Goal: Task Accomplishment & Management: Use online tool/utility

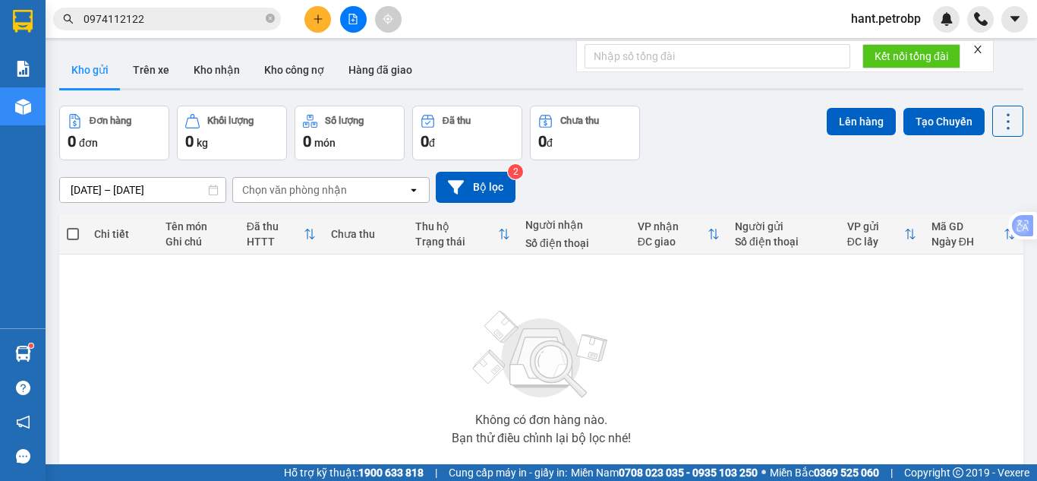
click at [313, 20] on icon "plus" at bounding box center [318, 19] width 11 height 11
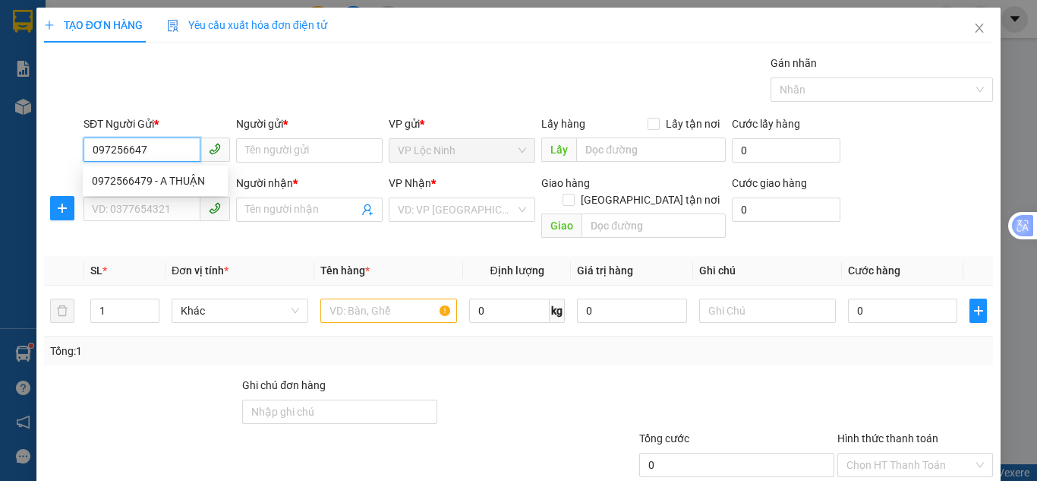
type input "0972566479"
click at [169, 180] on div "0972566479 - A THUẬN" at bounding box center [155, 180] width 127 height 17
type input "A THUẬN"
type input "0988454222"
type input "HÙNG"
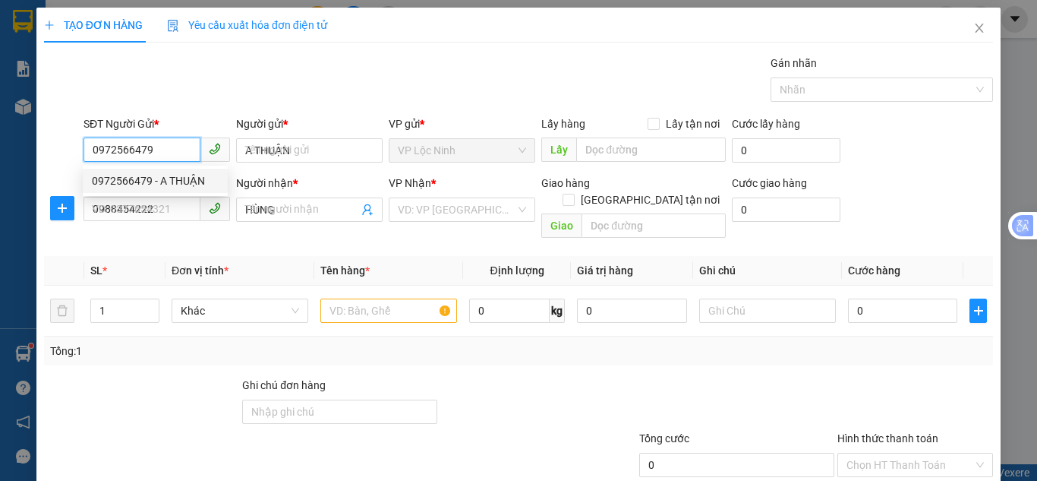
type input "40.000"
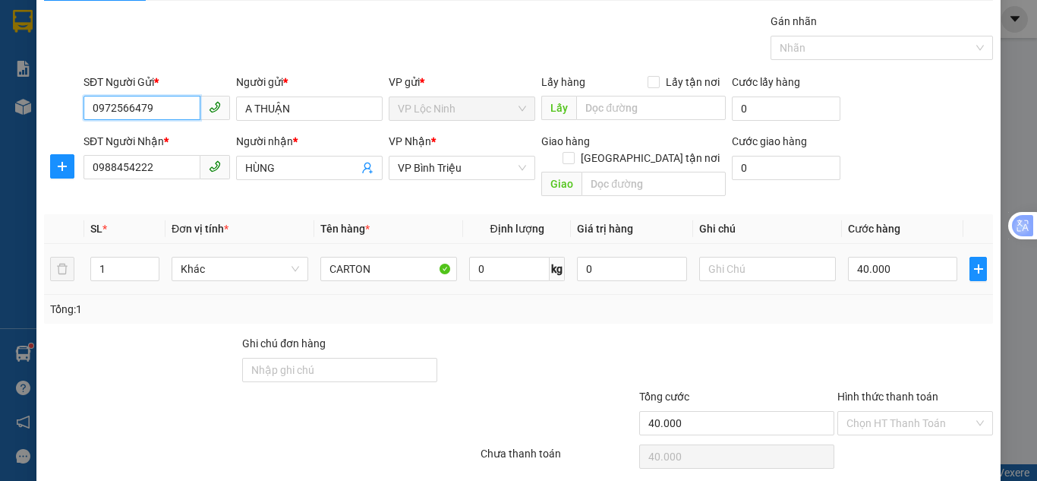
scroll to position [81, 0]
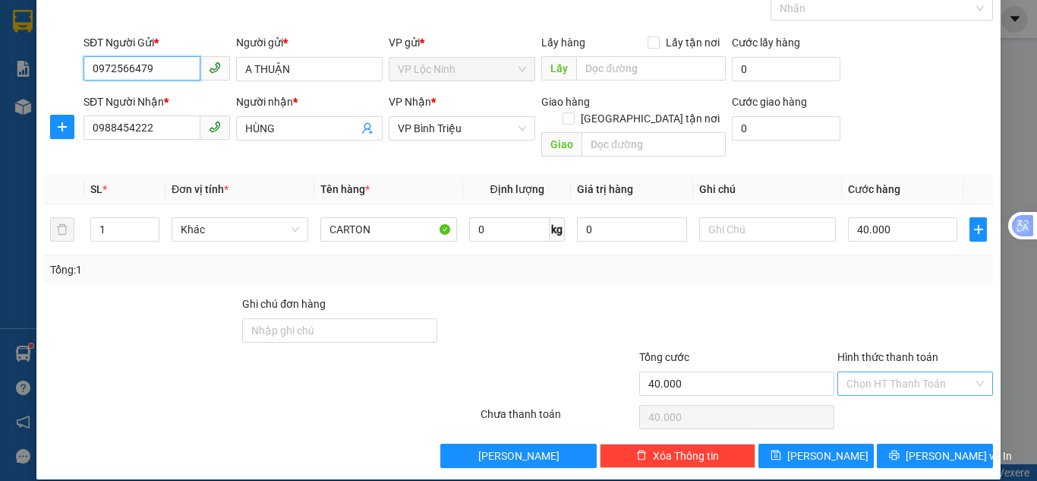
type input "0972566479"
click at [878, 372] on input "Hình thức thanh toán" at bounding box center [909, 383] width 127 height 23
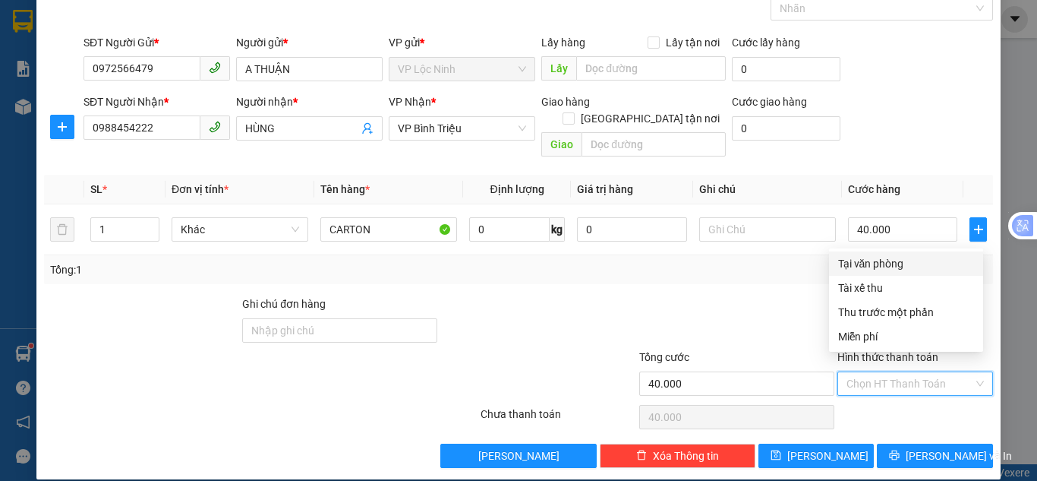
click at [871, 267] on div "Tại văn phòng" at bounding box center [906, 263] width 136 height 17
type input "0"
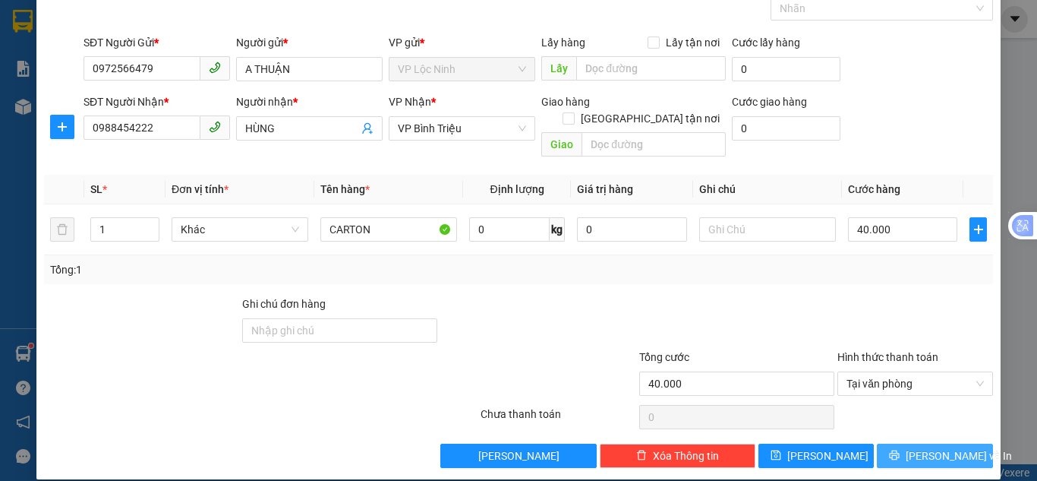
drag, startPoint x: 921, startPoint y: 440, endPoint x: 920, endPoint y: 423, distance: 17.5
click at [922, 447] on span "[PERSON_NAME] và In" at bounding box center [959, 455] width 106 height 17
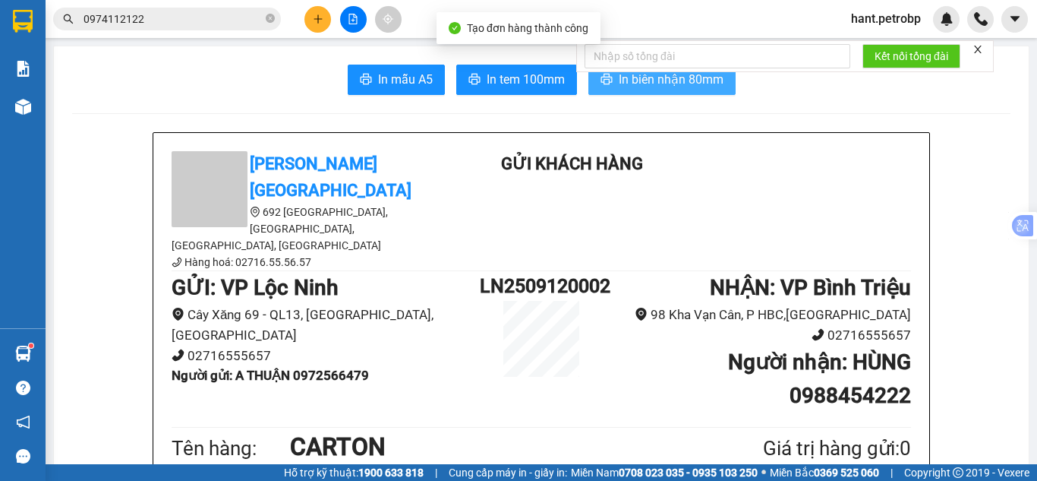
click at [664, 81] on span "In biên nhận 80mm" at bounding box center [671, 79] width 105 height 19
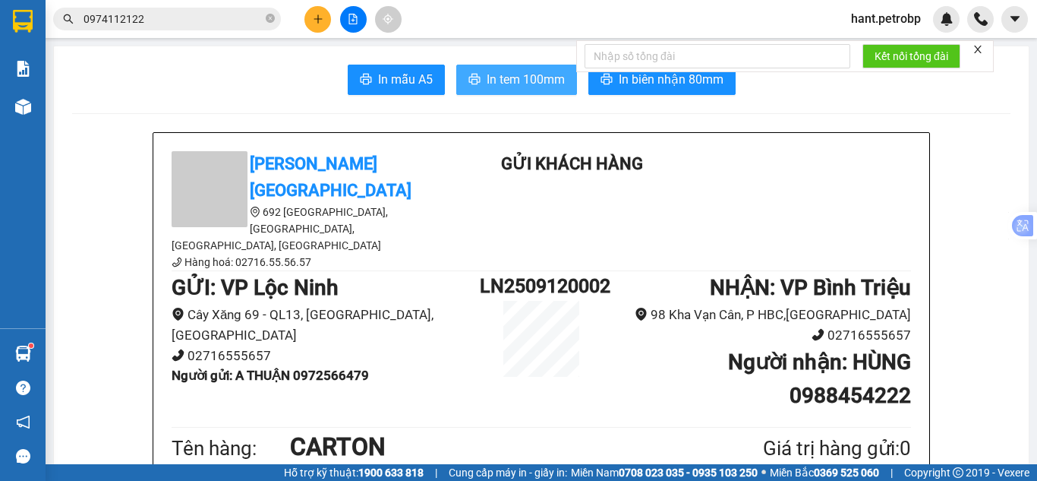
drag, startPoint x: 523, startPoint y: 83, endPoint x: 540, endPoint y: 153, distance: 72.5
click at [522, 83] on span "In tem 100mm" at bounding box center [526, 79] width 78 height 19
click at [497, 89] on span "In tem 100mm" at bounding box center [526, 79] width 78 height 19
click at [489, 82] on span "In tem 100mm" at bounding box center [526, 79] width 78 height 19
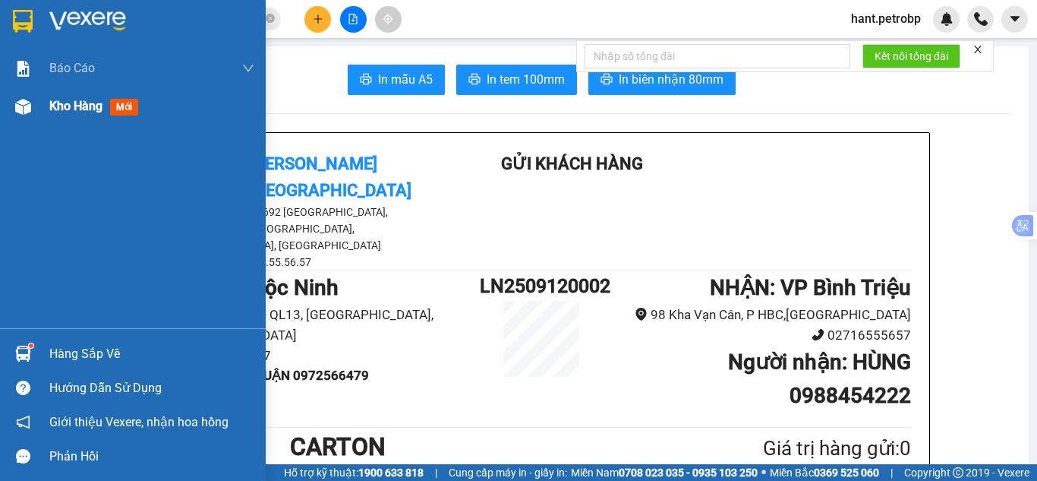
drag, startPoint x: 67, startPoint y: 106, endPoint x: 59, endPoint y: 119, distance: 15.0
click at [65, 106] on span "Kho hàng" at bounding box center [75, 106] width 53 height 14
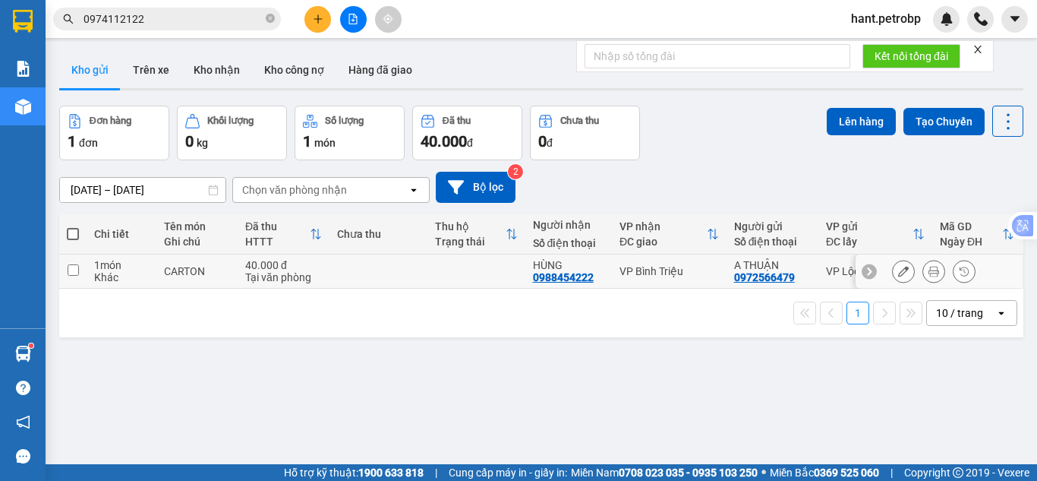
click at [72, 270] on input "checkbox" at bounding box center [73, 269] width 11 height 11
checkbox input "true"
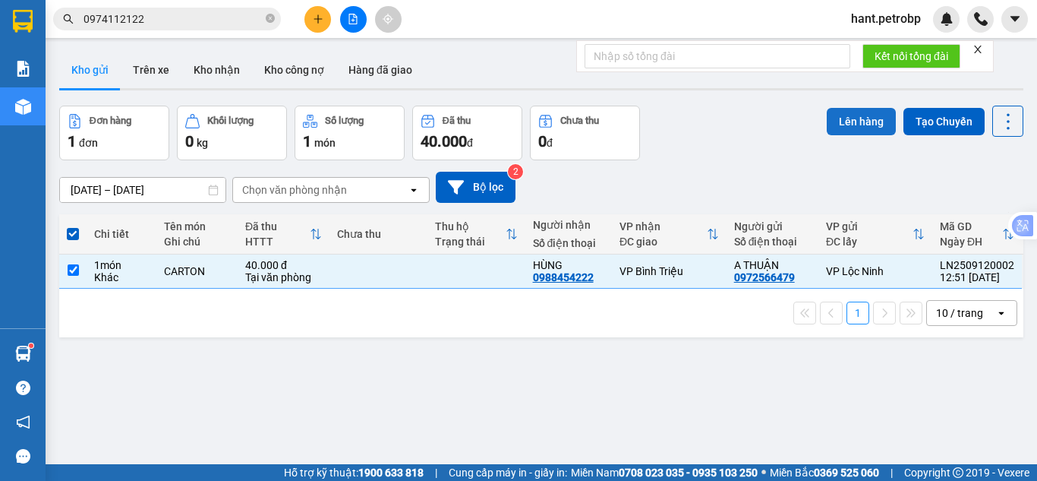
click at [852, 132] on button "Lên hàng" at bounding box center [861, 121] width 69 height 27
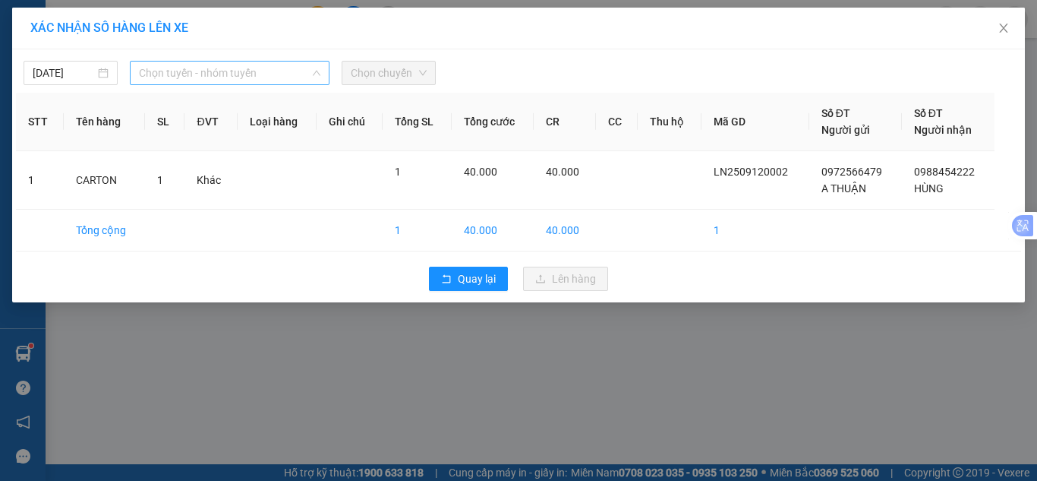
drag, startPoint x: 193, startPoint y: 76, endPoint x: 194, endPoint y: 125, distance: 49.3
click at [194, 76] on span "Chọn tuyến - nhóm tuyến" at bounding box center [229, 72] width 181 height 23
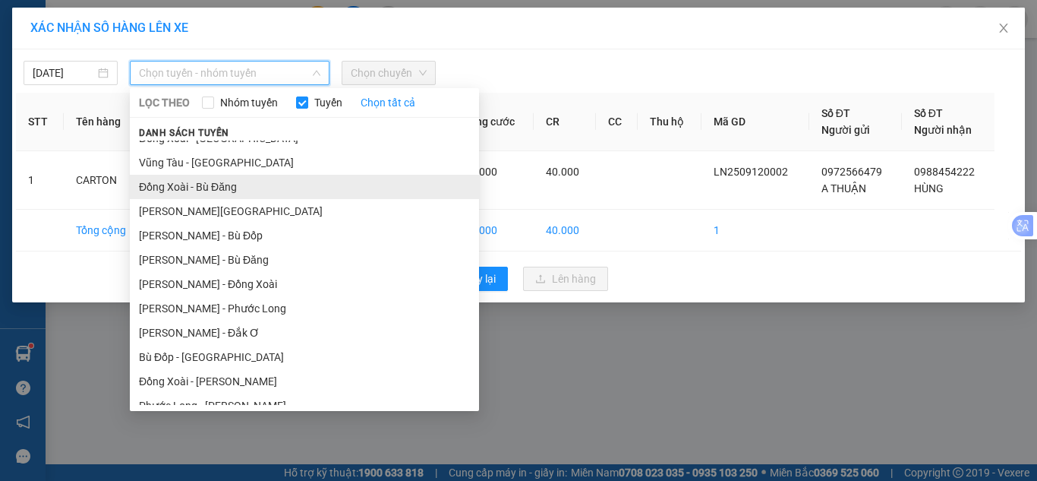
scroll to position [222, 0]
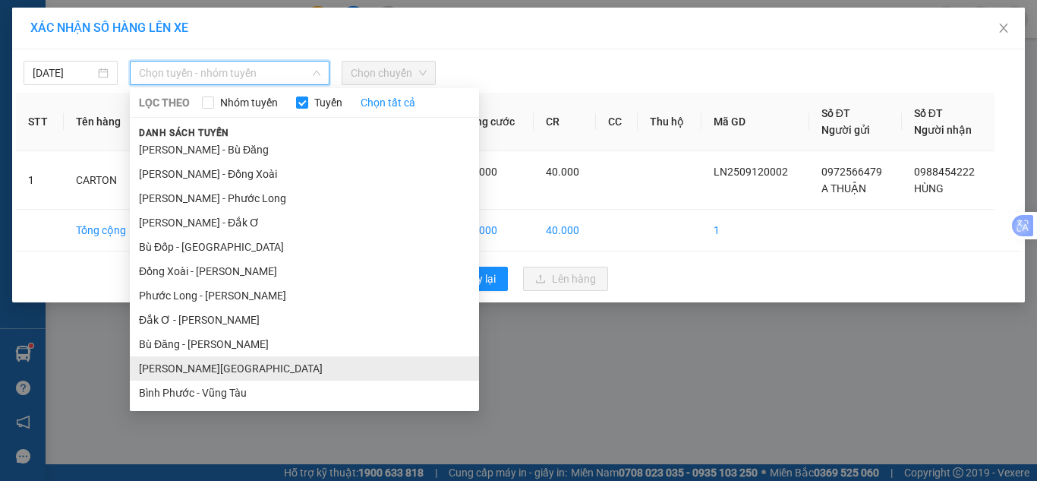
click at [169, 362] on li "[PERSON_NAME][GEOGRAPHIC_DATA]" at bounding box center [304, 368] width 349 height 24
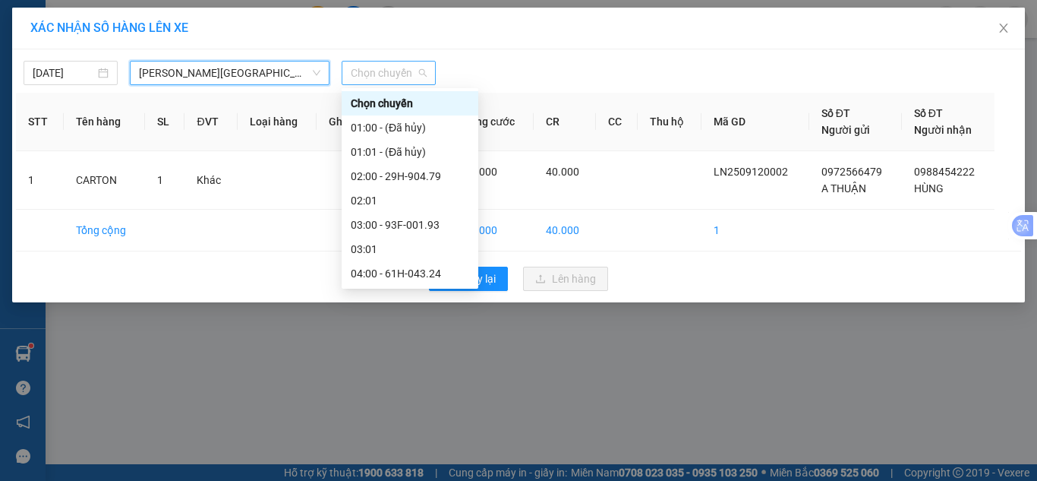
click at [365, 77] on span "Chọn chuyến" at bounding box center [389, 72] width 76 height 23
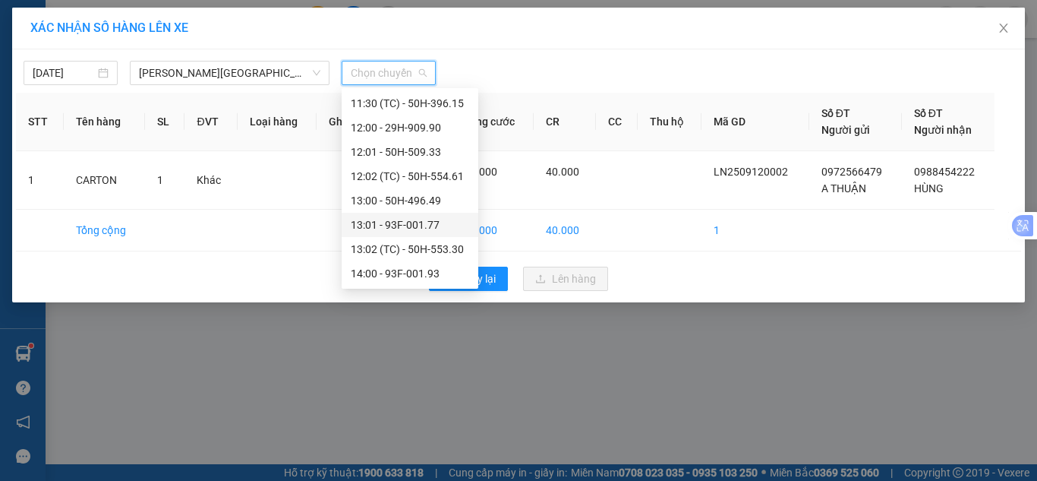
scroll to position [683, 0]
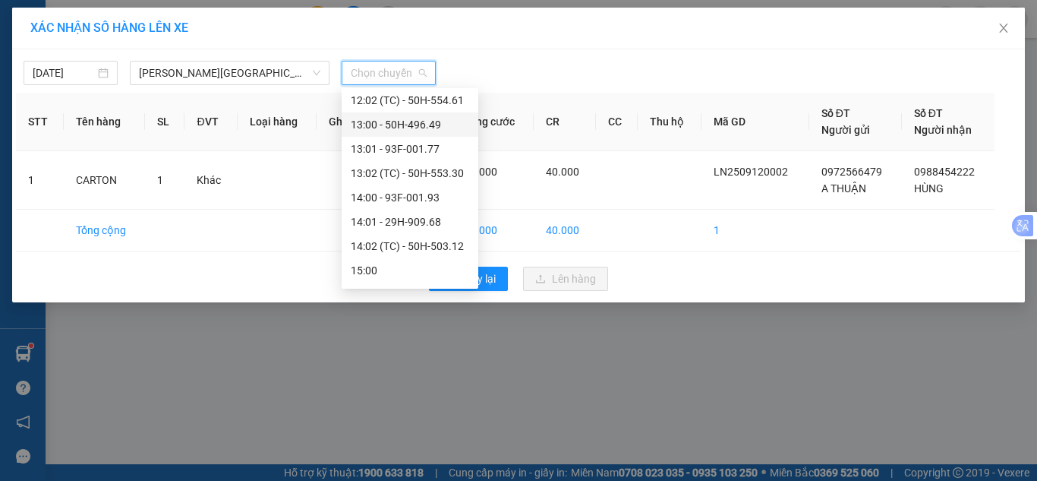
click at [406, 119] on div "13:00 - 50H-496.49" at bounding box center [410, 124] width 118 height 17
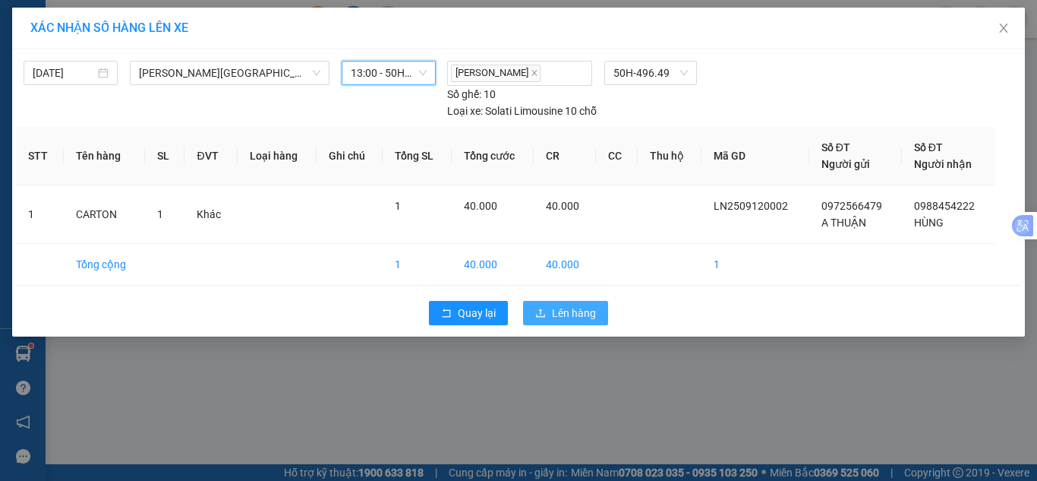
click at [581, 312] on span "Lên hàng" at bounding box center [574, 312] width 44 height 17
